Goal: Transaction & Acquisition: Purchase product/service

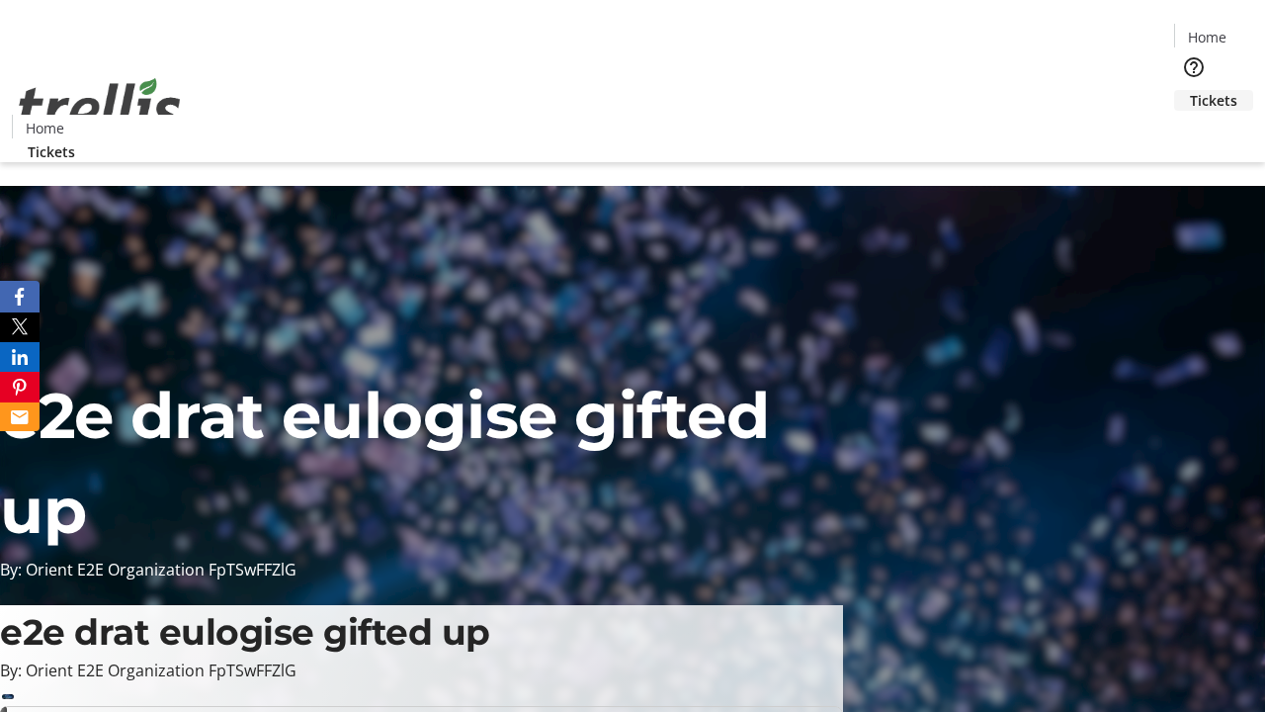
click at [1190, 90] on span "Tickets" at bounding box center [1213, 100] width 47 height 21
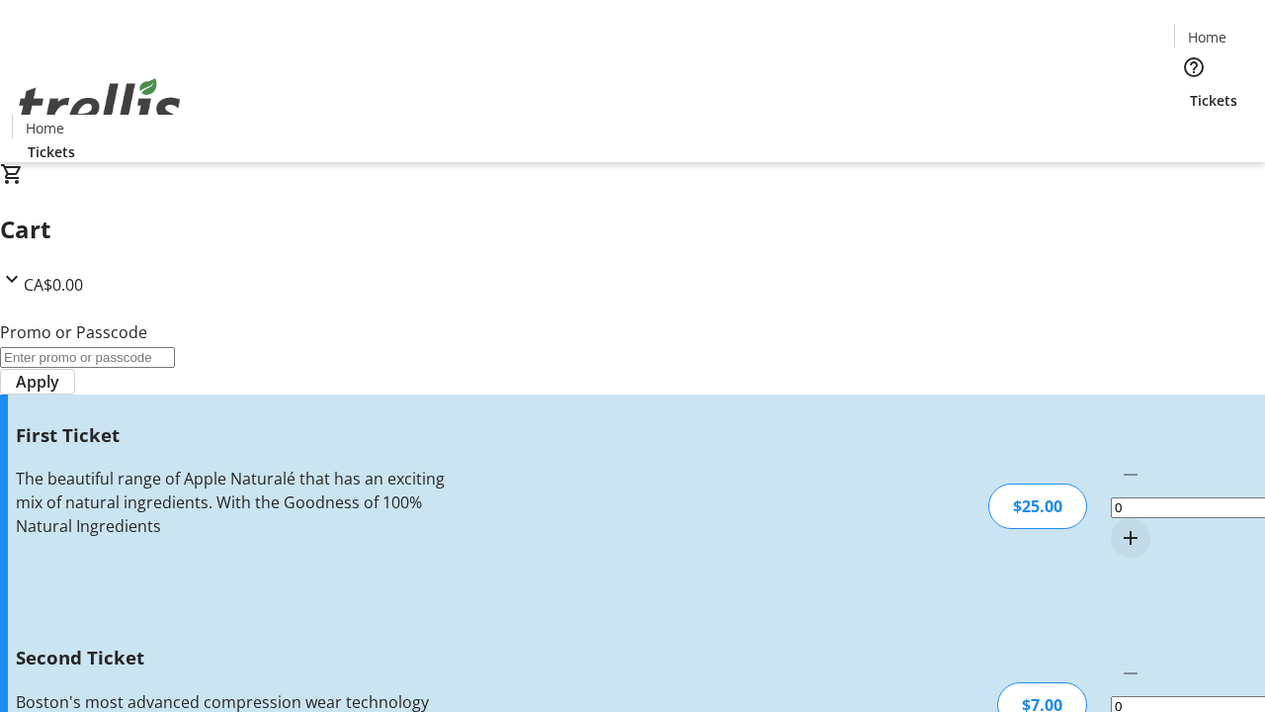
click at [1119, 526] on mat-icon "Increment by one" at bounding box center [1131, 538] width 24 height 24
type input "1"
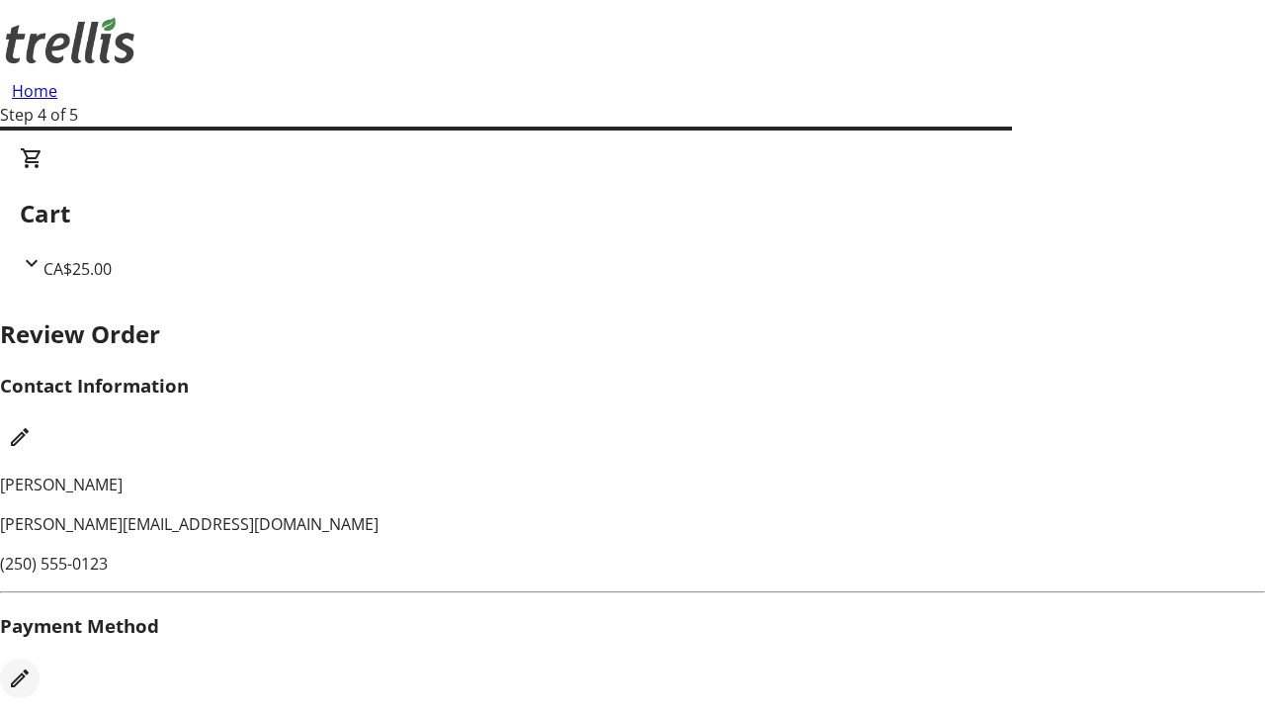
click at [32, 666] on mat-icon "Edit Payment Method" at bounding box center [20, 678] width 24 height 24
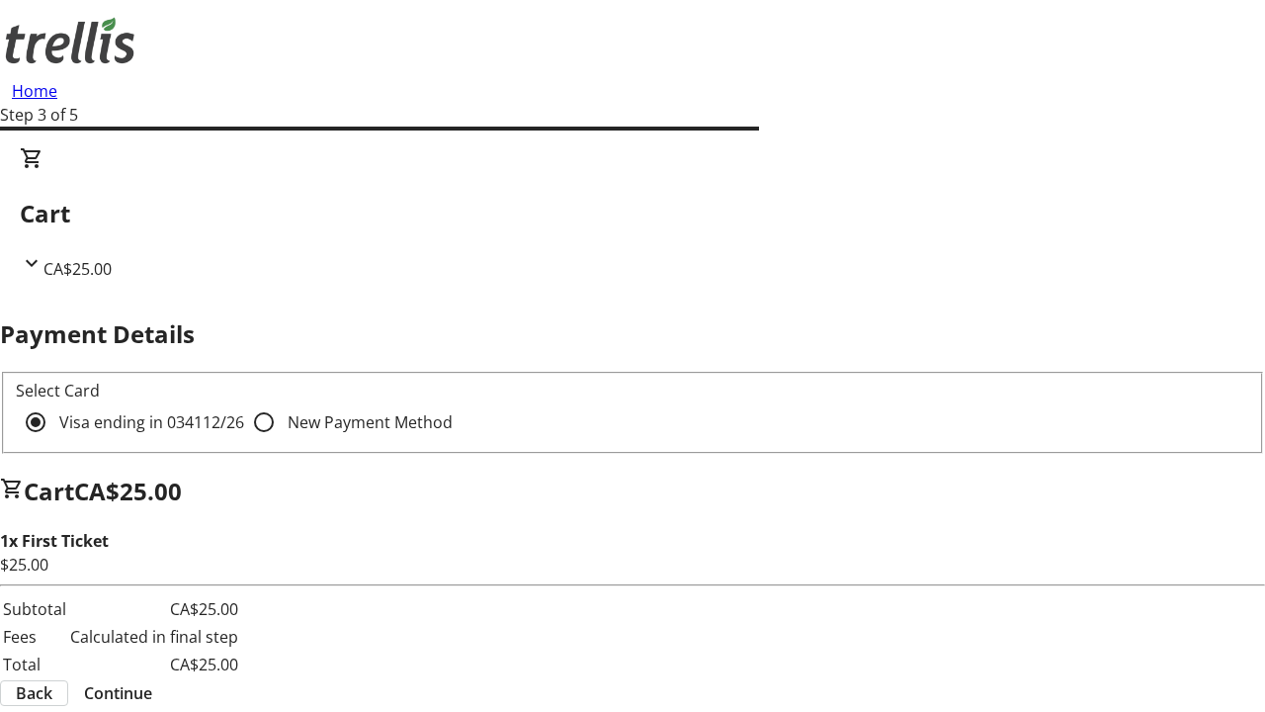
click at [244, 402] on input "New Payment Method" at bounding box center [264, 422] width 40 height 40
radio input "true"
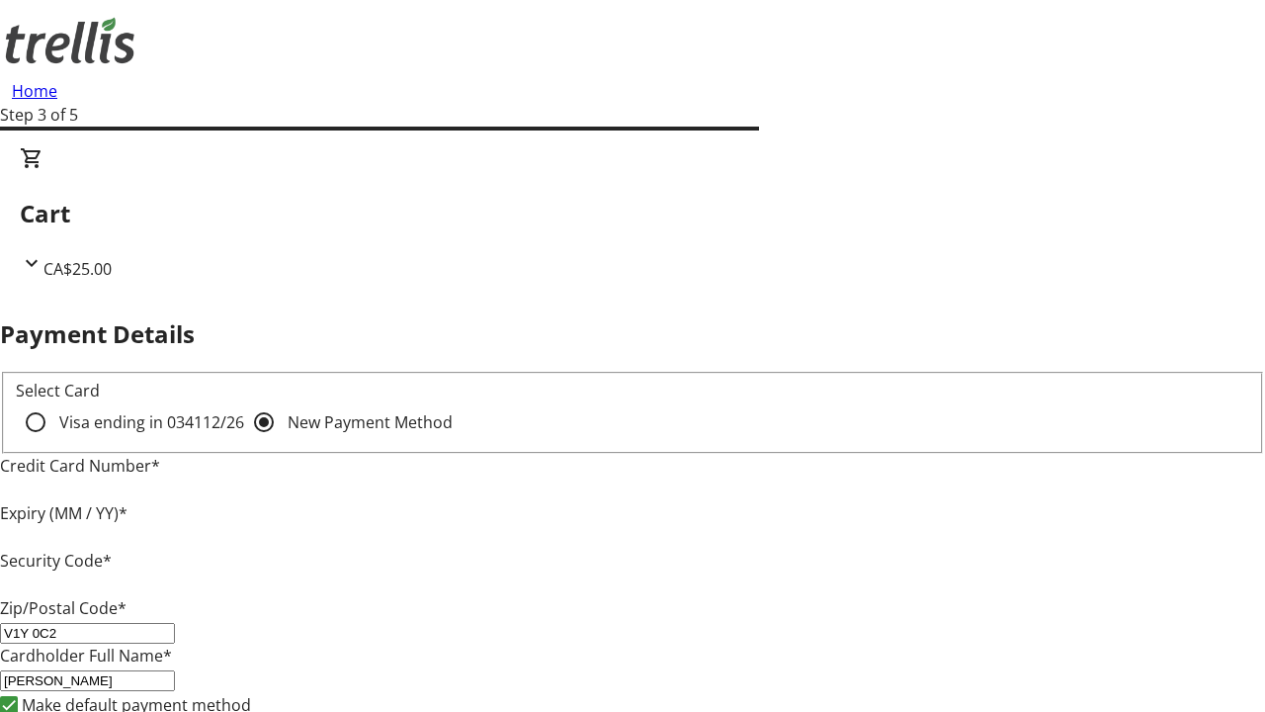
type input "V1Y 0C2"
